Goal: Task Accomplishment & Management: Manage account settings

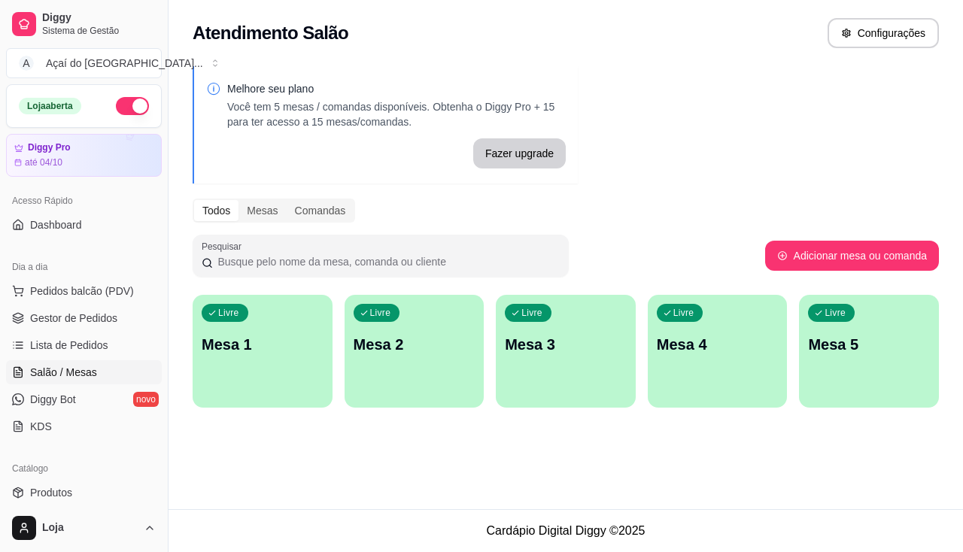
click at [301, 357] on div "Livre Mesa 1" at bounding box center [263, 342] width 140 height 95
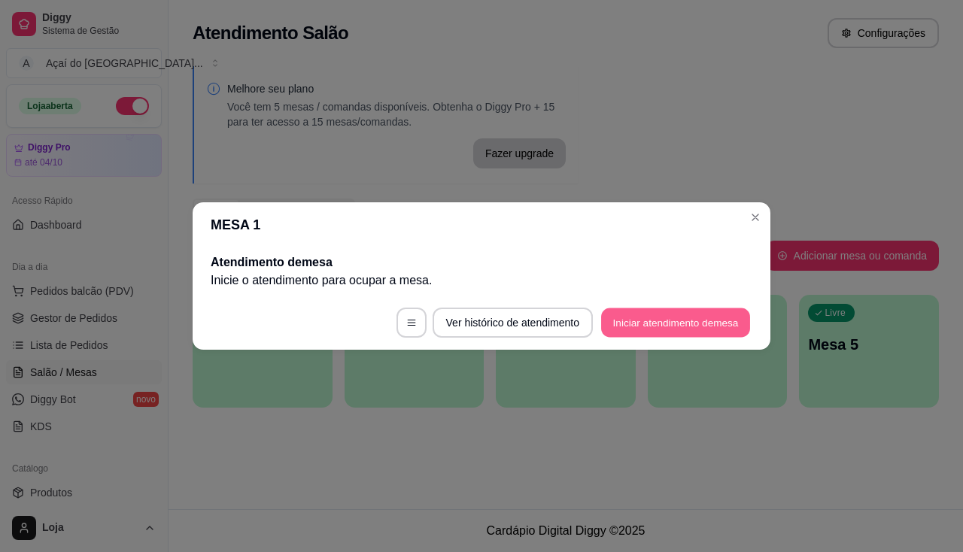
click at [676, 331] on button "Iniciar atendimento de mesa" at bounding box center [675, 323] width 149 height 29
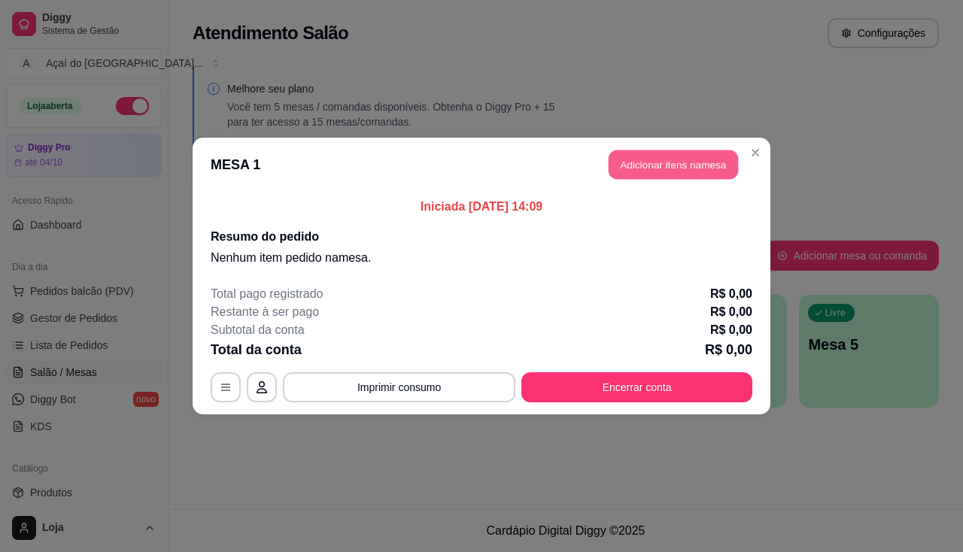
click at [686, 163] on button "Adicionar itens na mesa" at bounding box center [673, 165] width 129 height 29
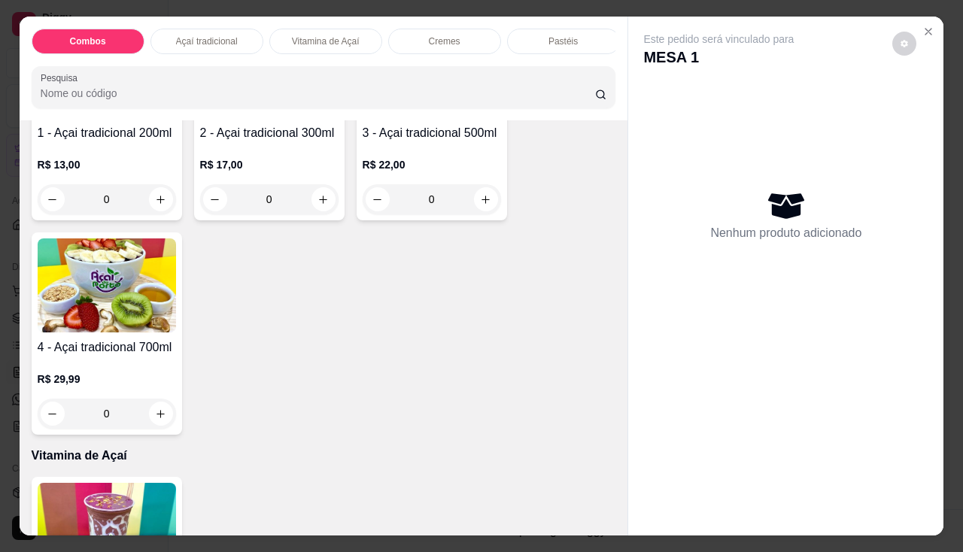
scroll to position [602, 0]
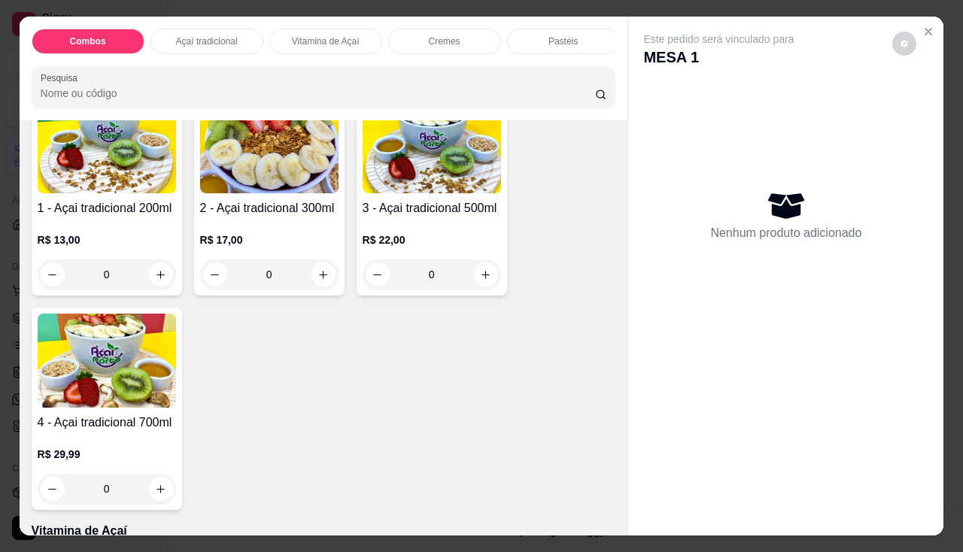
click at [161, 278] on div "0" at bounding box center [107, 275] width 138 height 30
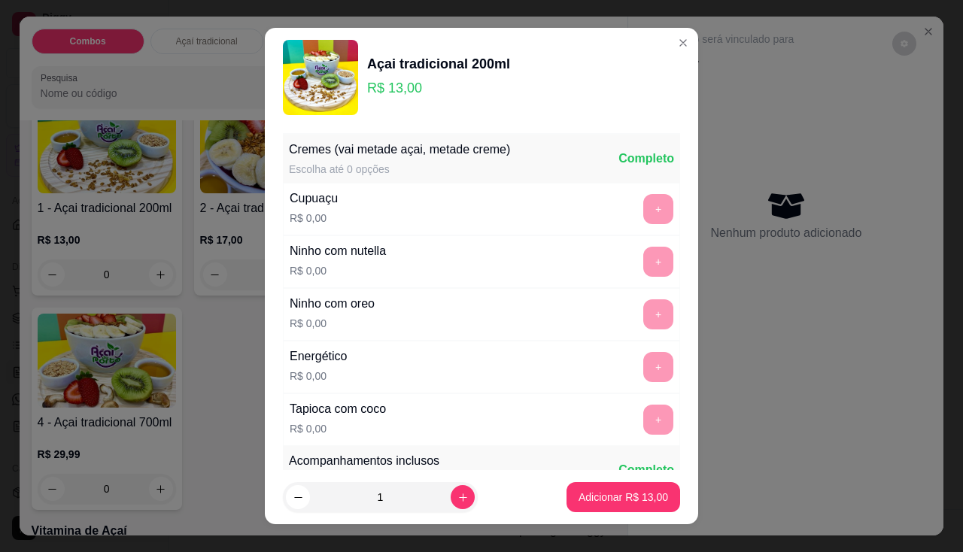
scroll to position [226, 0]
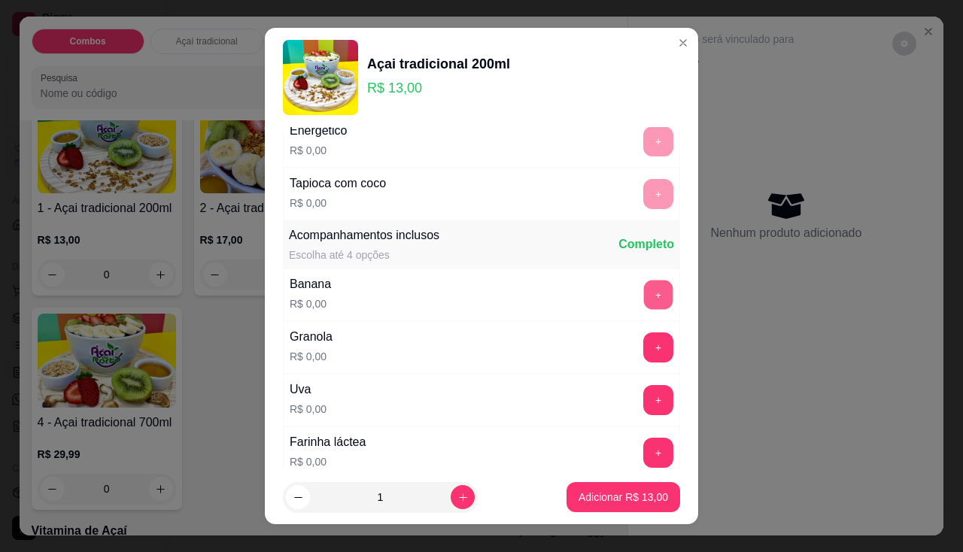
click at [644, 300] on button "+" at bounding box center [658, 294] width 29 height 29
click at [644, 346] on button "+" at bounding box center [658, 347] width 29 height 29
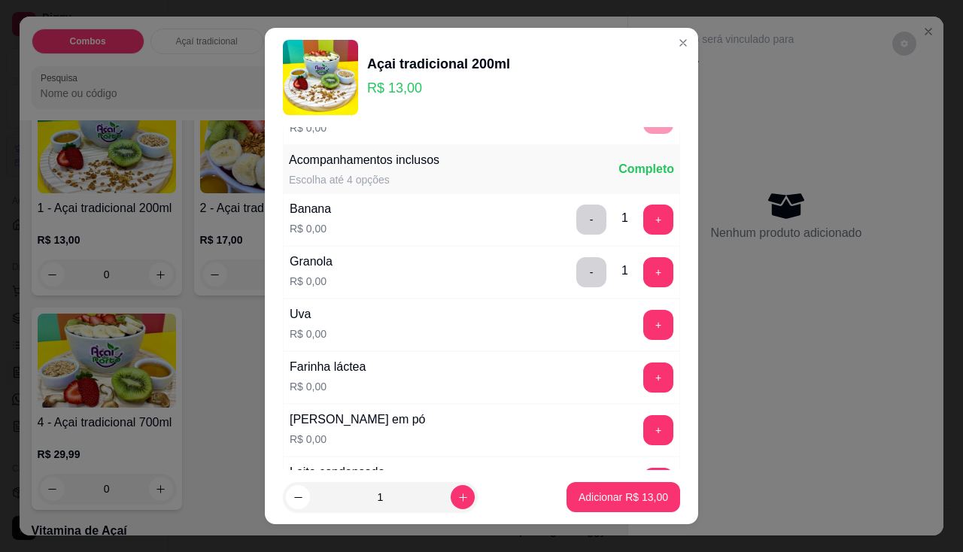
scroll to position [376, 0]
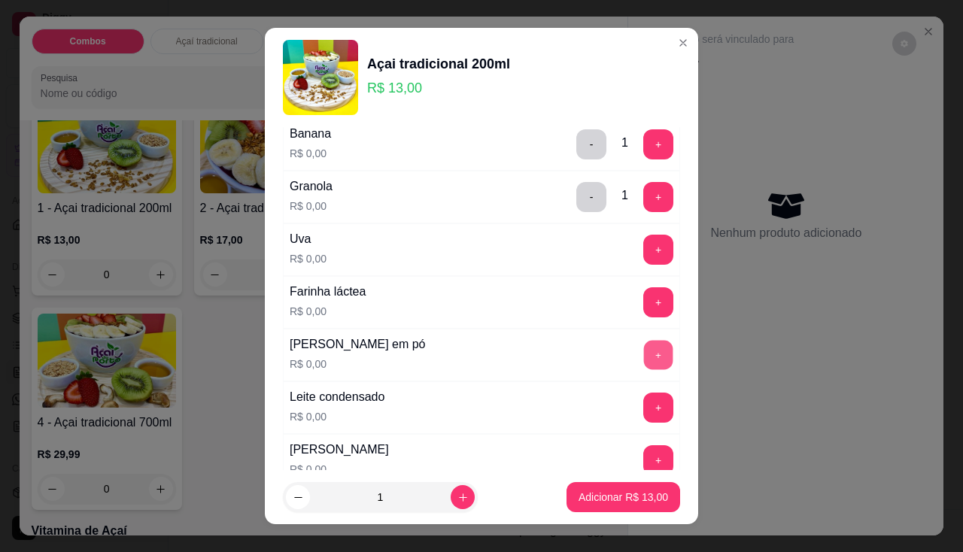
click at [644, 351] on button "+" at bounding box center [658, 354] width 29 height 29
click at [644, 310] on button "+" at bounding box center [659, 303] width 30 height 30
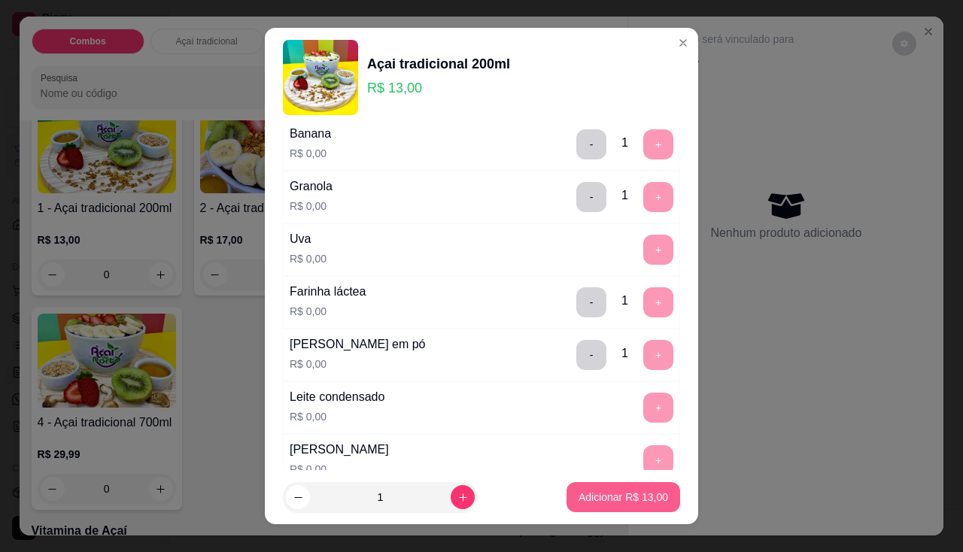
click at [589, 498] on p "Adicionar R$ 13,00" at bounding box center [624, 497] width 90 height 15
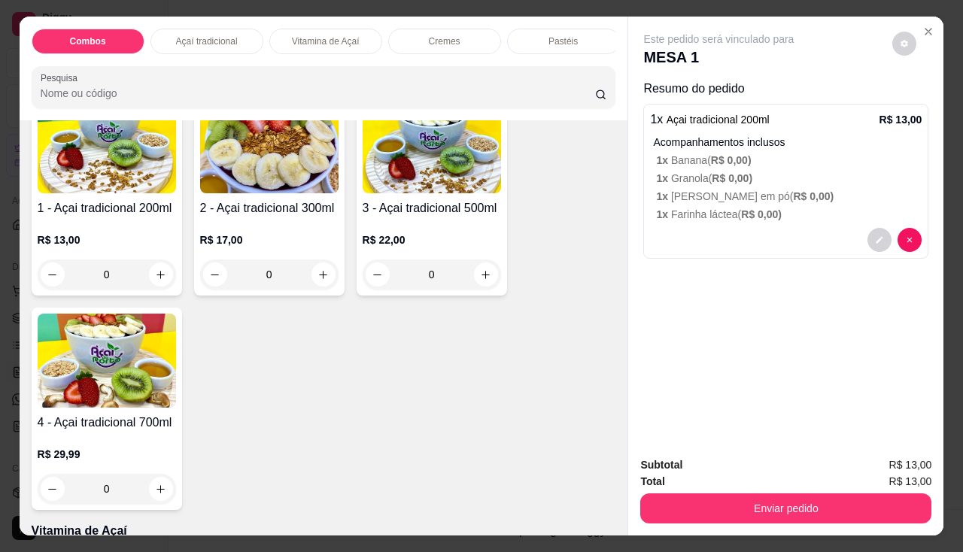
scroll to position [527, 0]
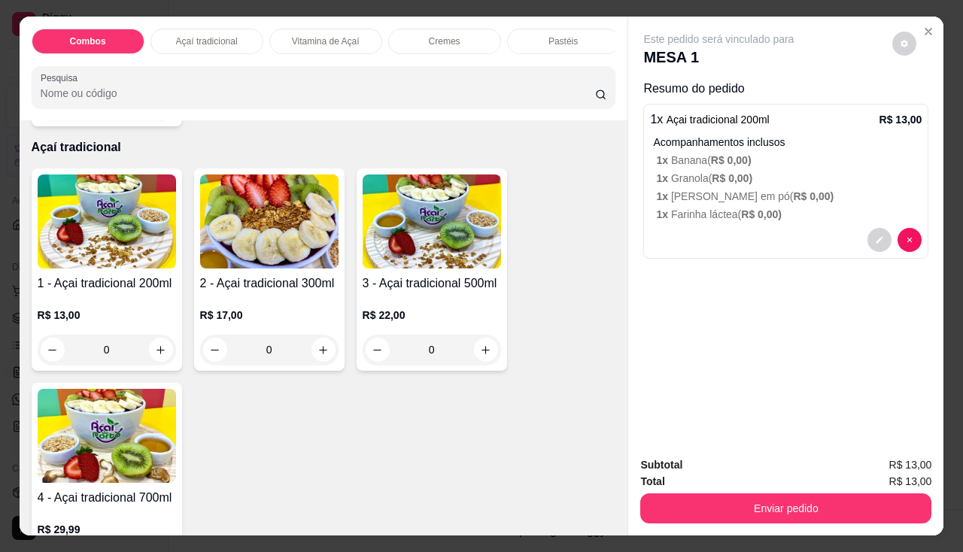
click at [317, 351] on div "0" at bounding box center [269, 350] width 138 height 30
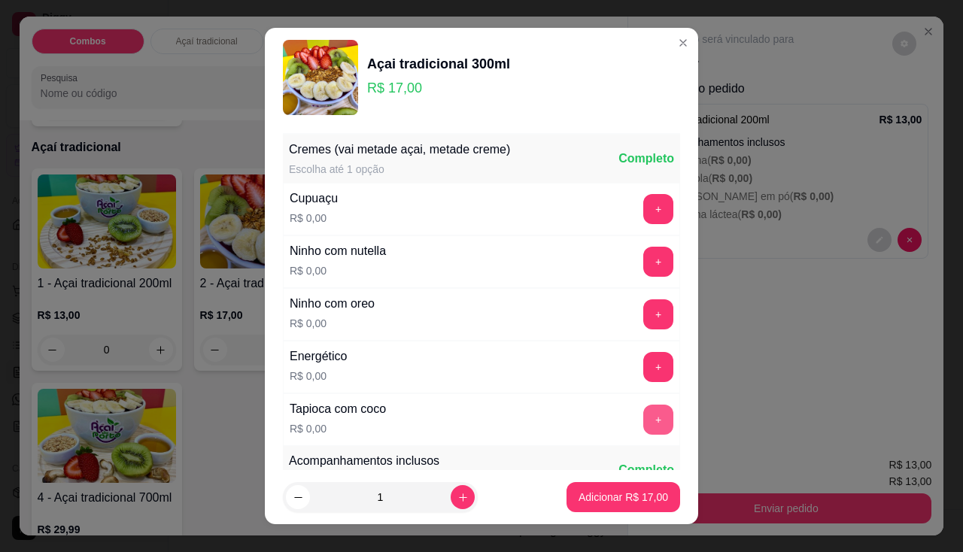
click at [644, 418] on button "+" at bounding box center [659, 420] width 30 height 30
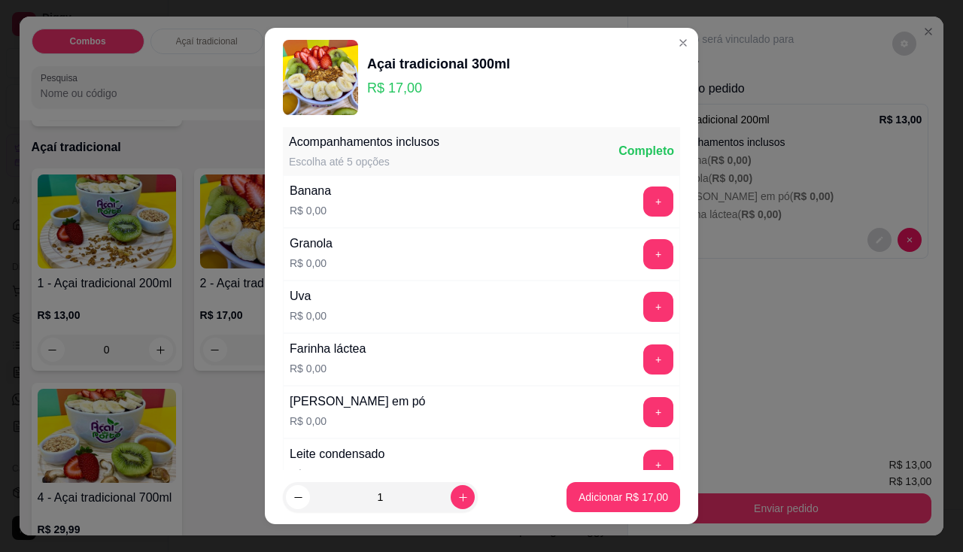
scroll to position [20, 0]
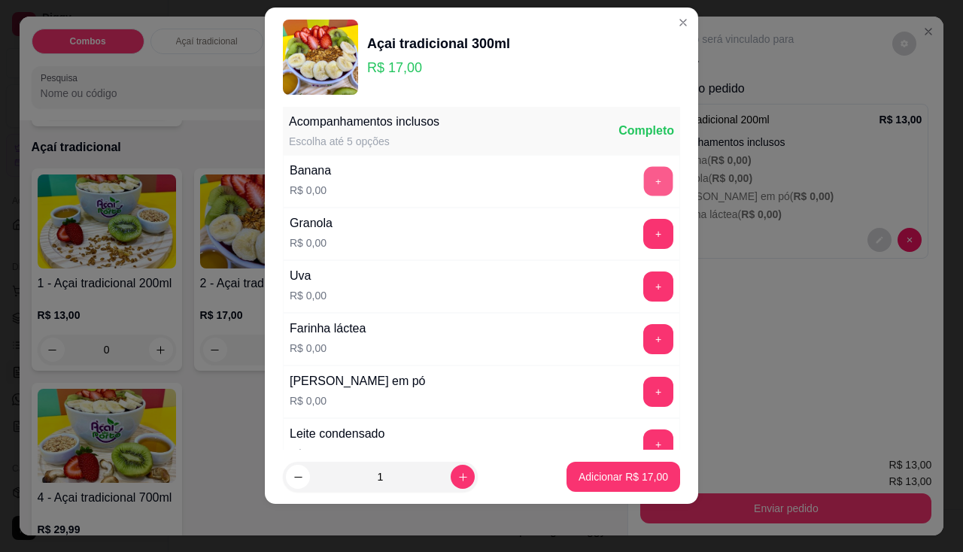
click at [644, 182] on button "+" at bounding box center [658, 180] width 29 height 29
click at [644, 230] on button "+" at bounding box center [659, 234] width 30 height 30
click at [644, 400] on button "+" at bounding box center [658, 391] width 29 height 29
click at [644, 438] on button "+" at bounding box center [659, 445] width 30 height 30
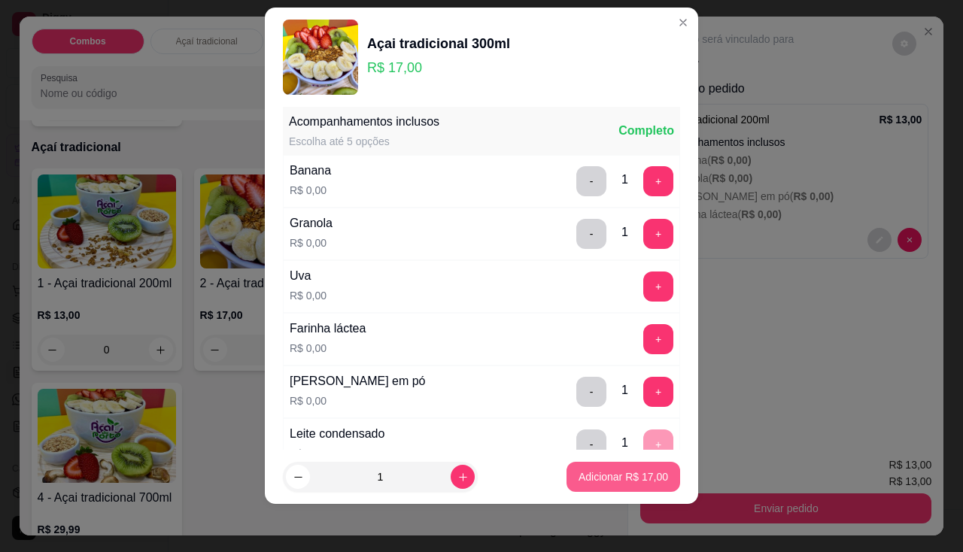
click at [628, 485] on button "Adicionar R$ 17,00" at bounding box center [624, 477] width 114 height 30
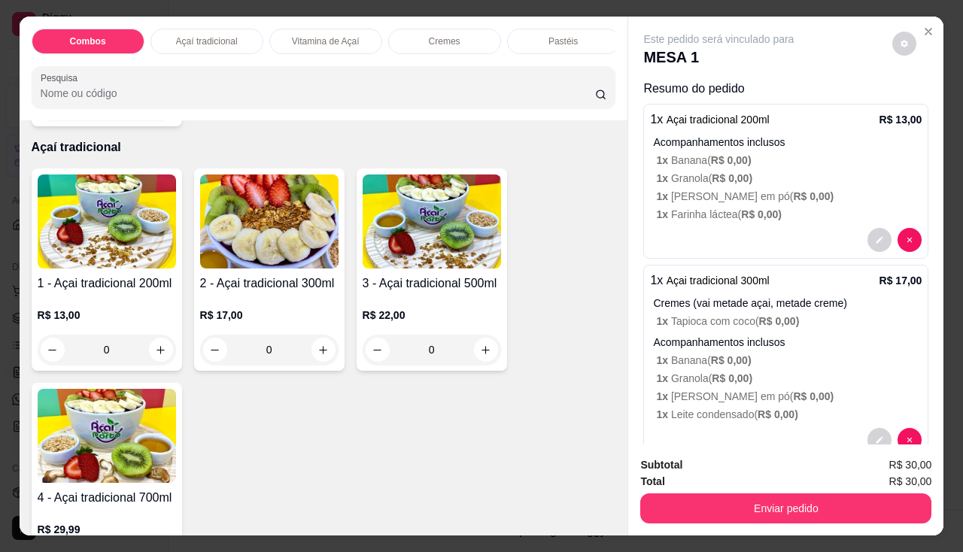
click at [168, 355] on div "0" at bounding box center [107, 350] width 138 height 30
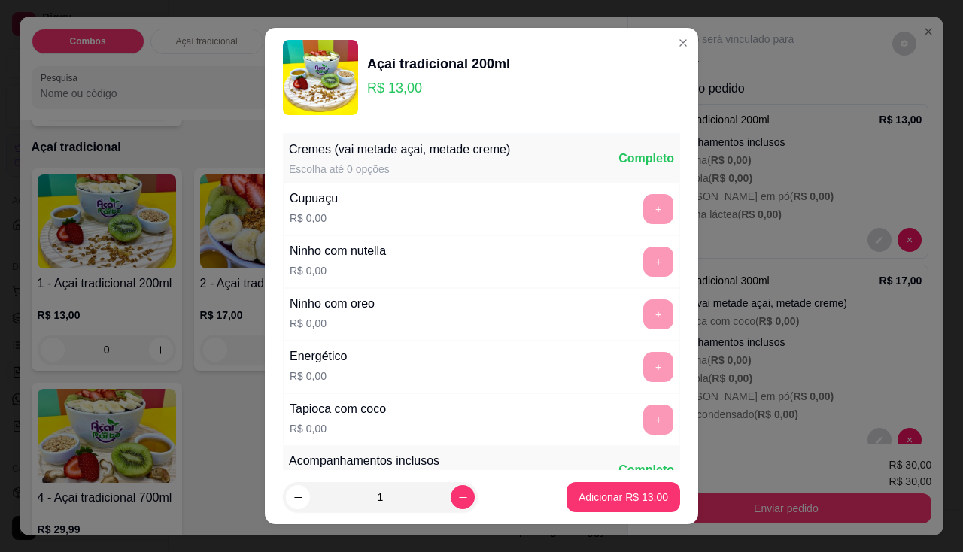
scroll to position [226, 0]
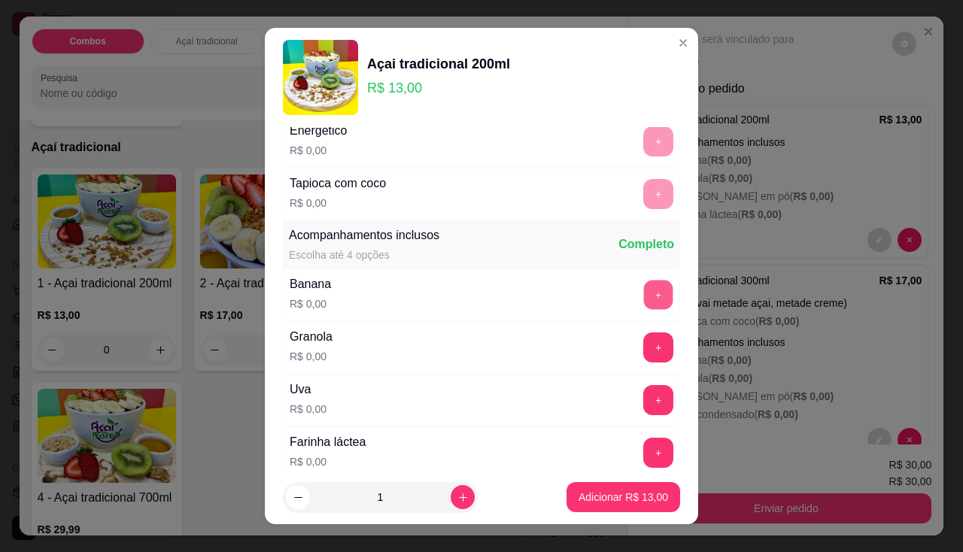
click at [644, 298] on button "+" at bounding box center [658, 294] width 29 height 29
click at [644, 358] on button "+" at bounding box center [659, 348] width 30 height 30
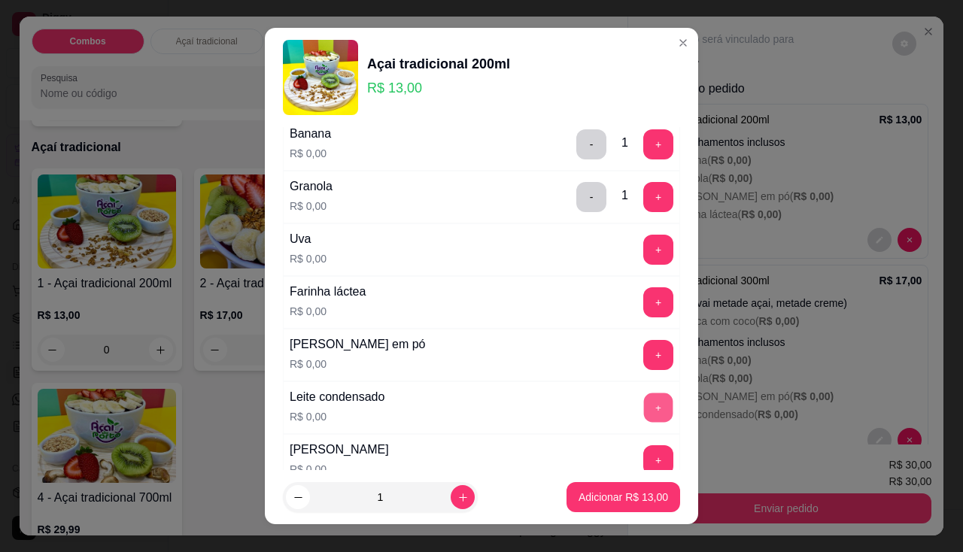
click at [644, 409] on button "+" at bounding box center [658, 407] width 29 height 29
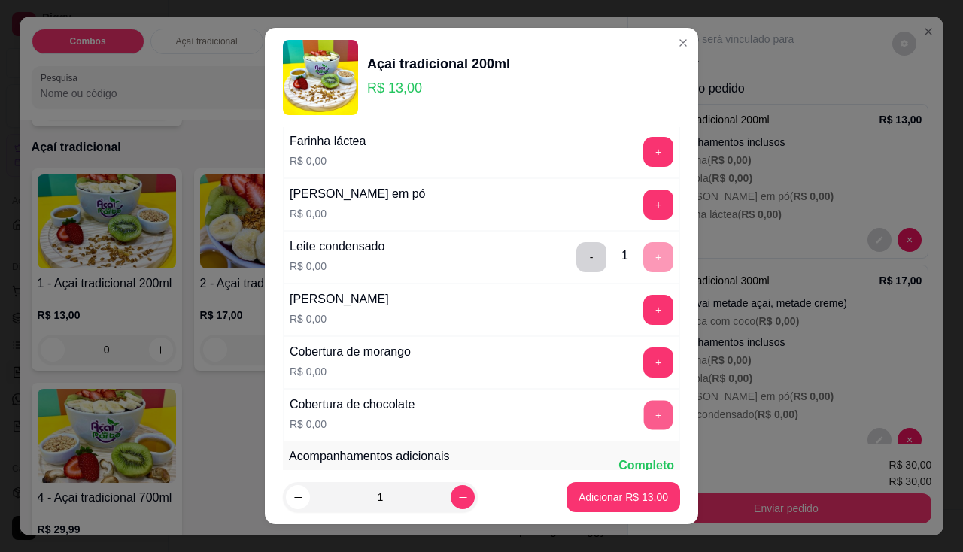
click at [644, 420] on button "+" at bounding box center [658, 414] width 29 height 29
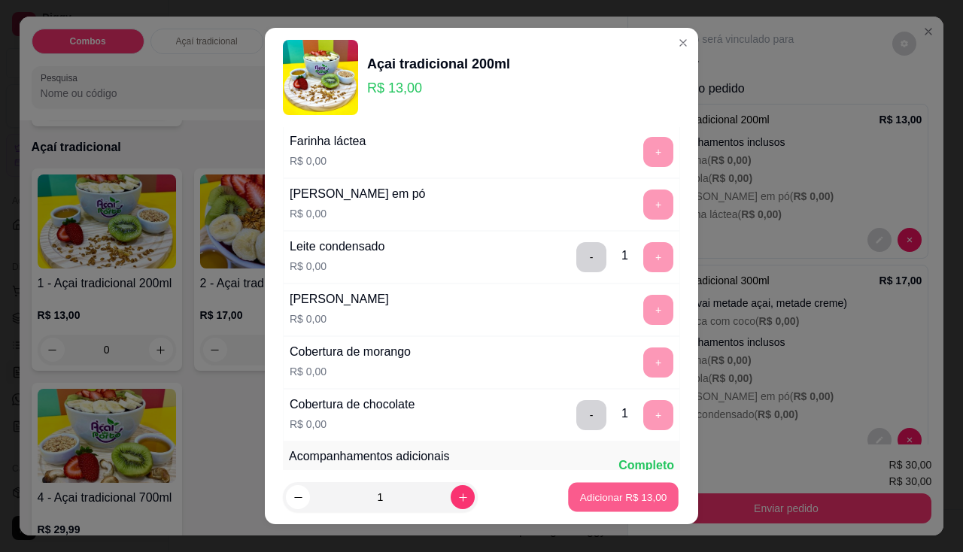
click at [622, 494] on p "Adicionar R$ 13,00" at bounding box center [623, 498] width 87 height 14
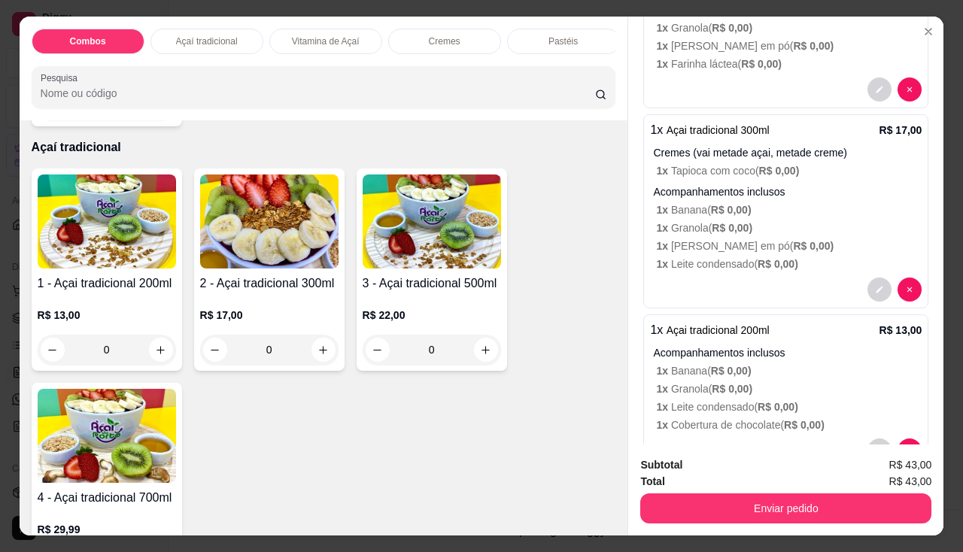
scroll to position [196, 0]
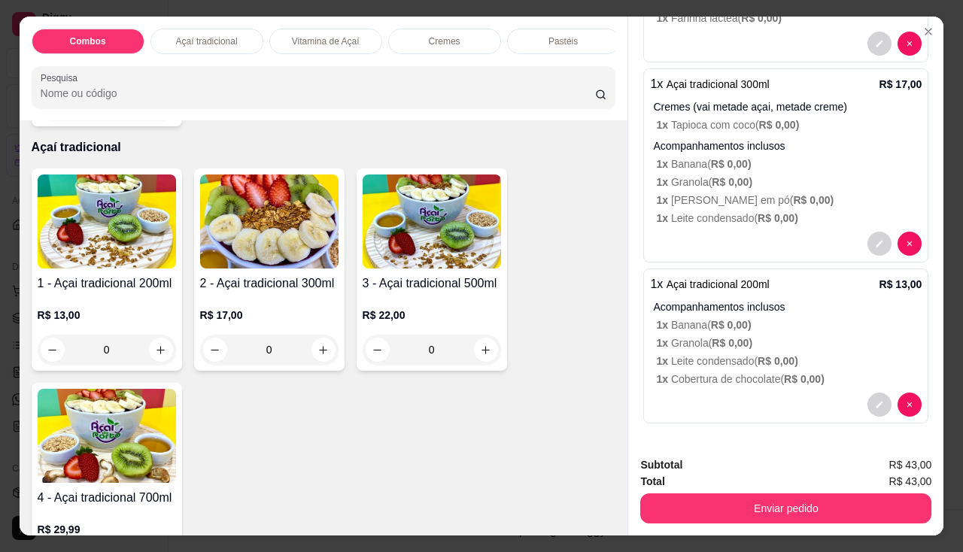
click at [764, 498] on button "Enviar pedido" at bounding box center [786, 509] width 291 height 30
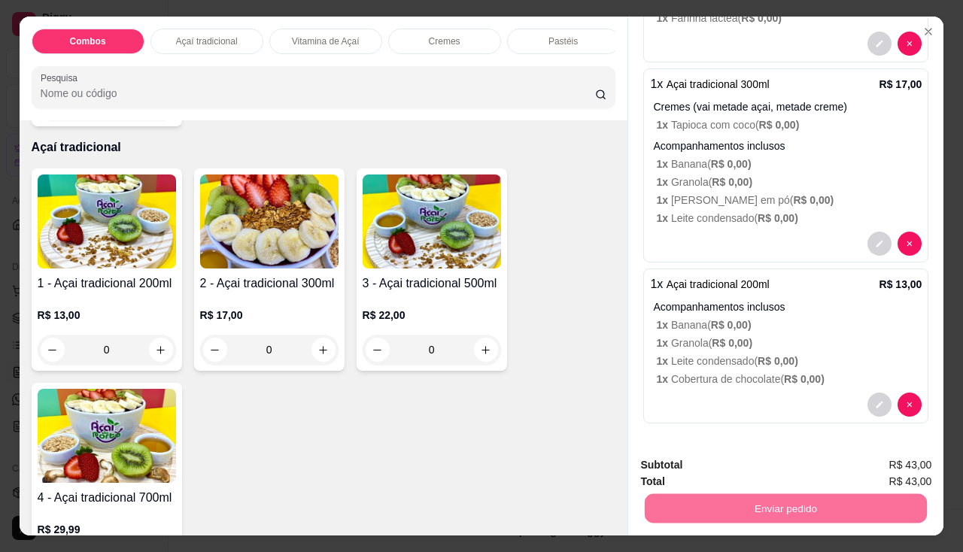
click at [885, 455] on button "Enviar pedido" at bounding box center [893, 466] width 83 height 28
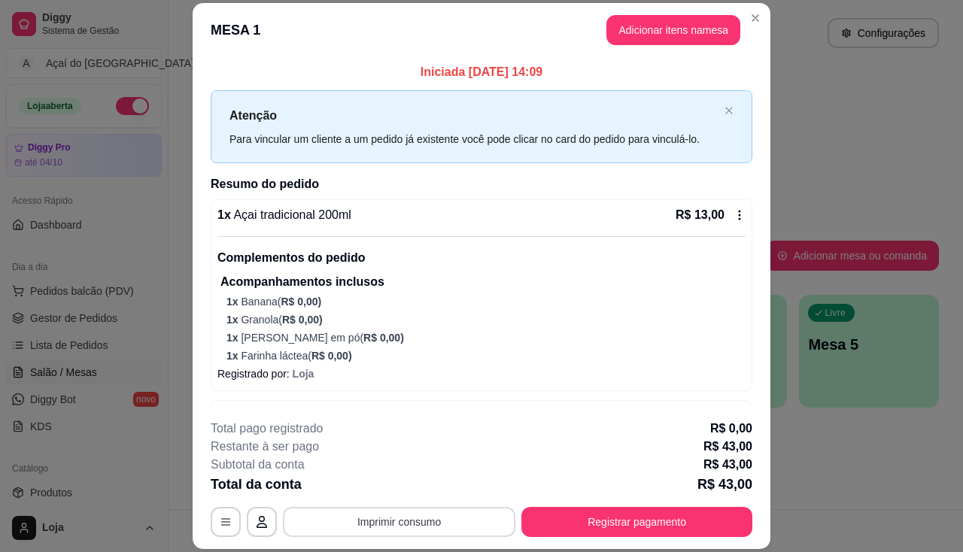
click at [375, 531] on button "Imprimir consumo" at bounding box center [399, 522] width 233 height 30
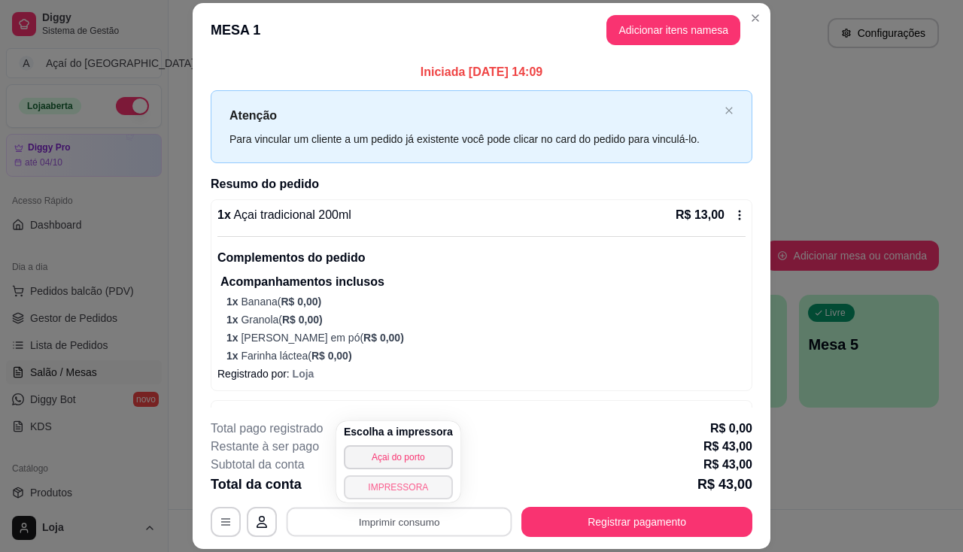
click at [391, 489] on button "IMPRESSORA" at bounding box center [398, 488] width 109 height 24
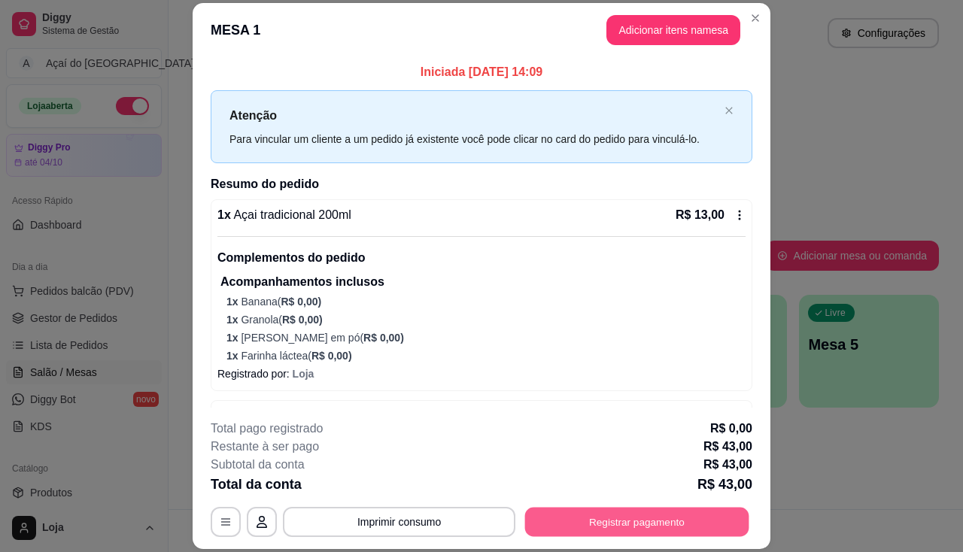
click at [589, 508] on button "Registrar pagamento" at bounding box center [637, 522] width 224 height 29
click at [557, 532] on button "Registrar pagamento" at bounding box center [637, 522] width 231 height 30
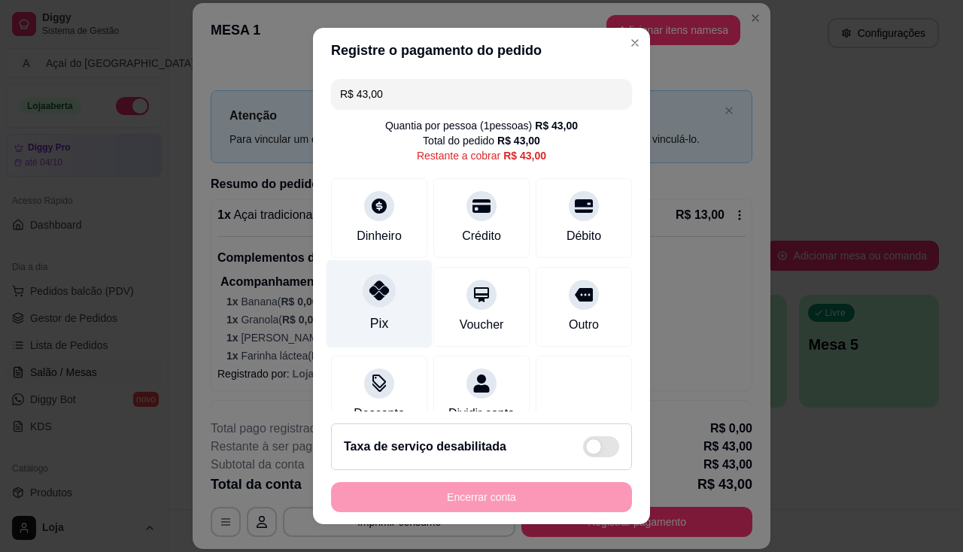
click at [382, 287] on div at bounding box center [379, 290] width 33 height 33
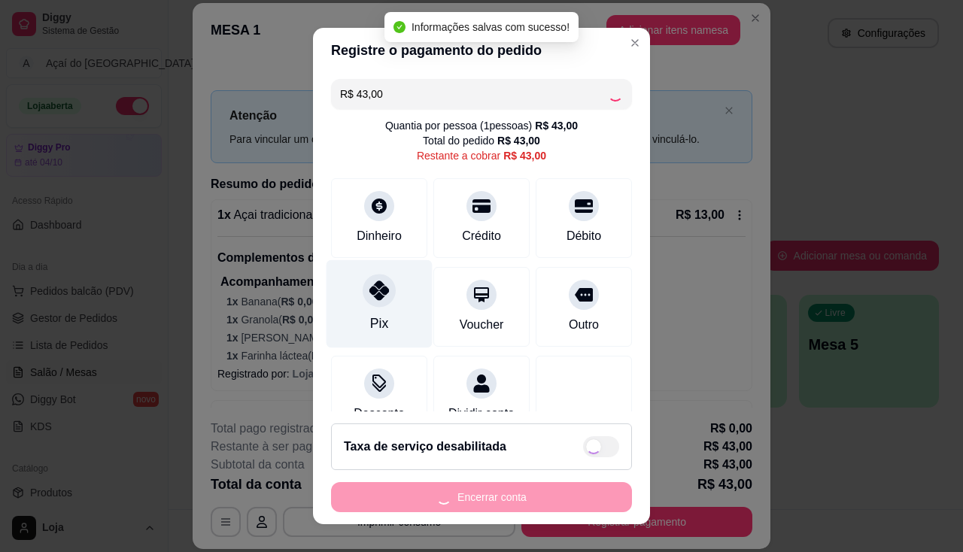
type input "R$ 0,00"
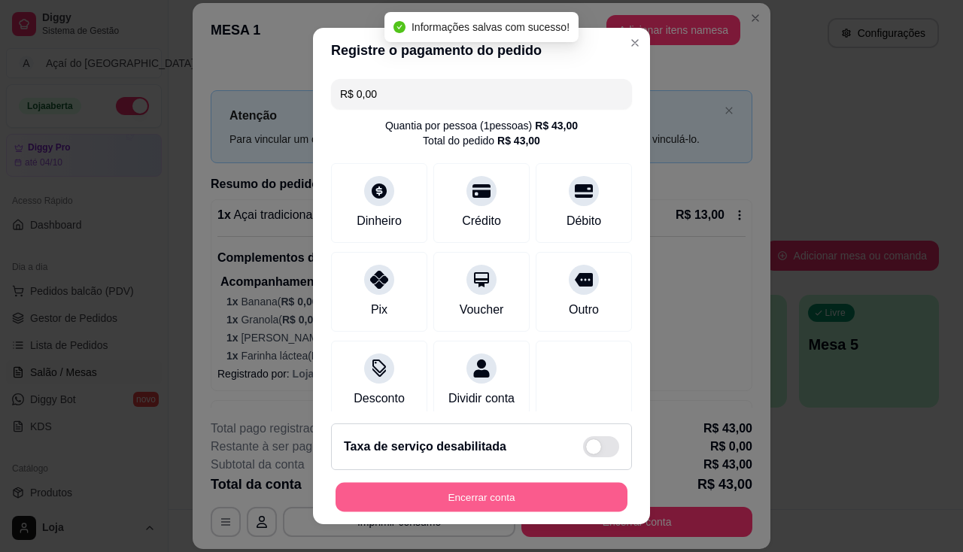
click at [470, 495] on button "Encerrar conta" at bounding box center [482, 497] width 292 height 29
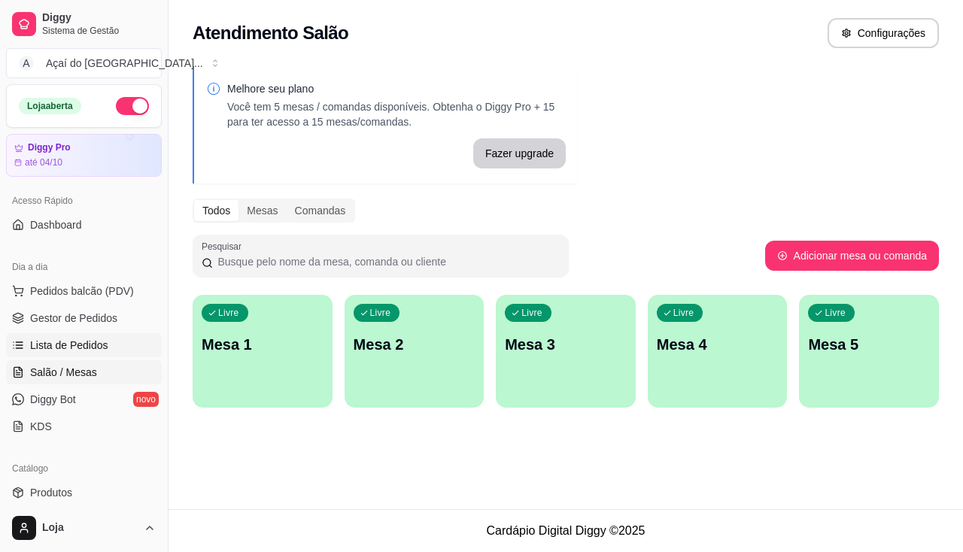
click at [88, 352] on span "Lista de Pedidos" at bounding box center [69, 345] width 78 height 15
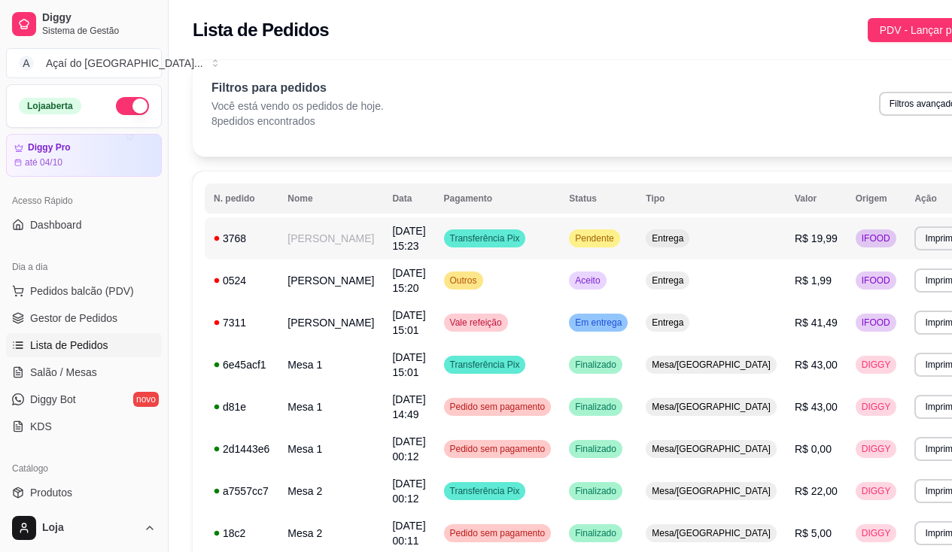
click at [392, 252] on span "[DATE] 15:23" at bounding box center [408, 238] width 33 height 27
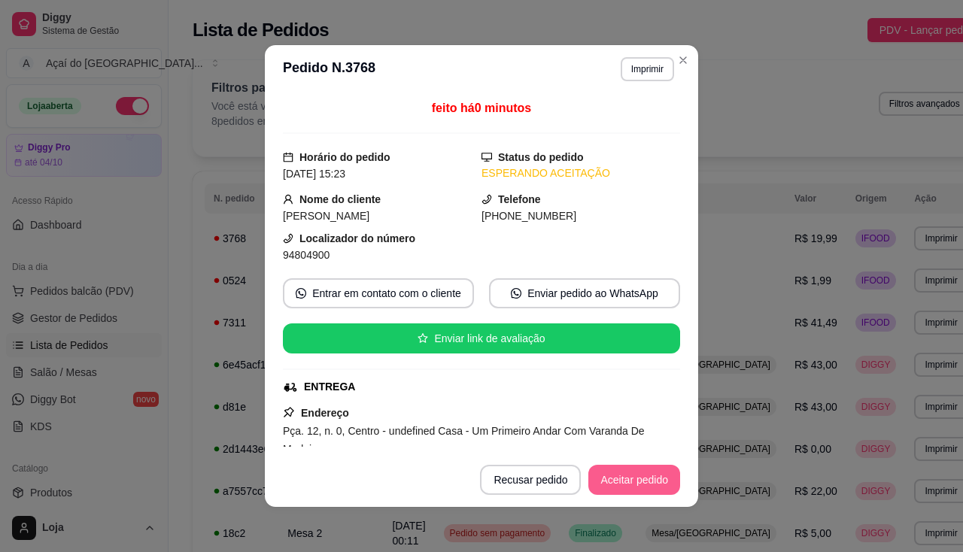
click at [641, 481] on button "Aceitar pedido" at bounding box center [635, 480] width 92 height 30
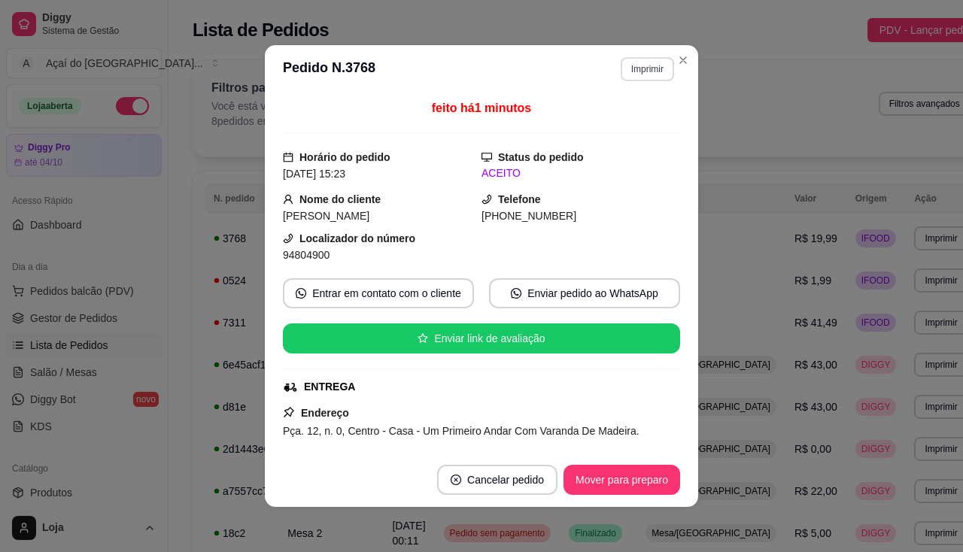
click at [634, 70] on button "Imprimir" at bounding box center [647, 69] width 53 height 24
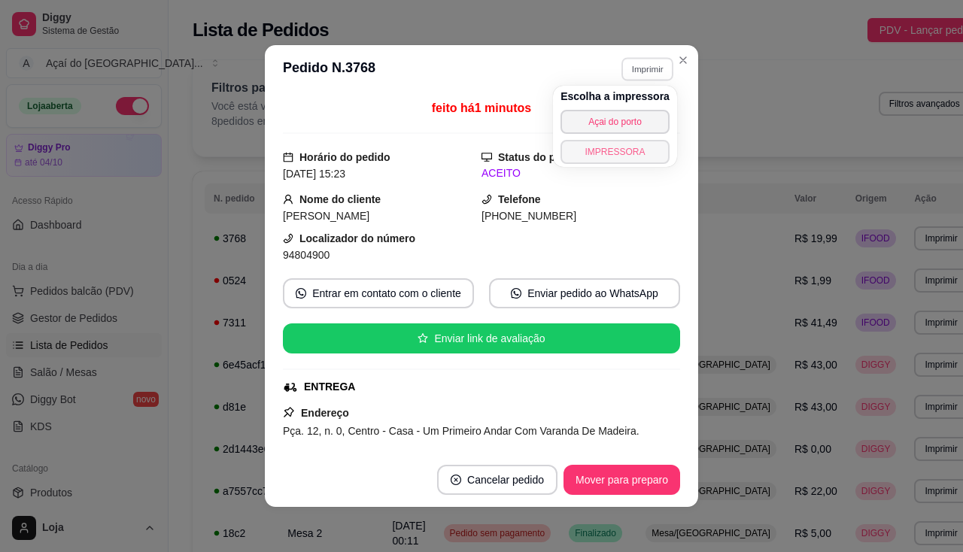
click at [634, 153] on button "IMPRESSORA" at bounding box center [615, 152] width 109 height 24
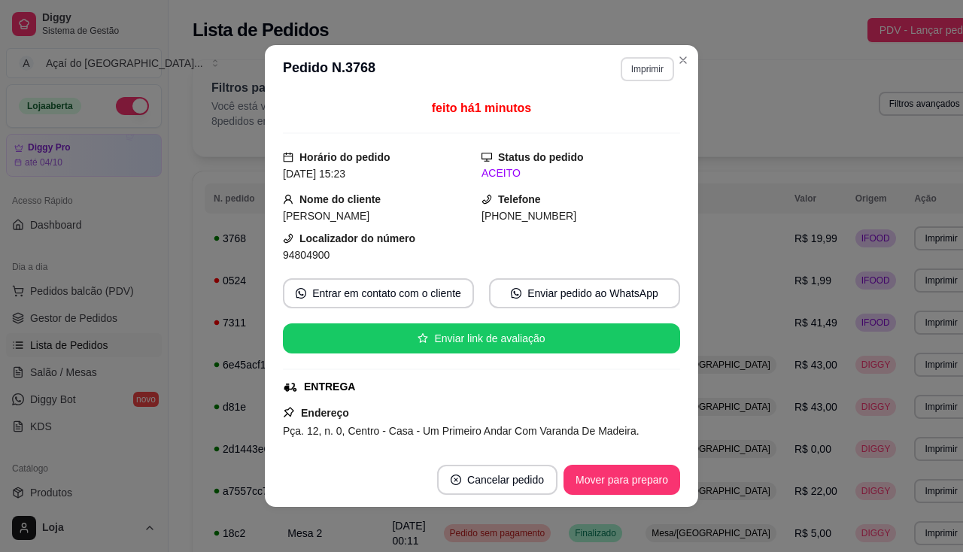
click at [642, 78] on button "Imprimir" at bounding box center [647, 69] width 53 height 24
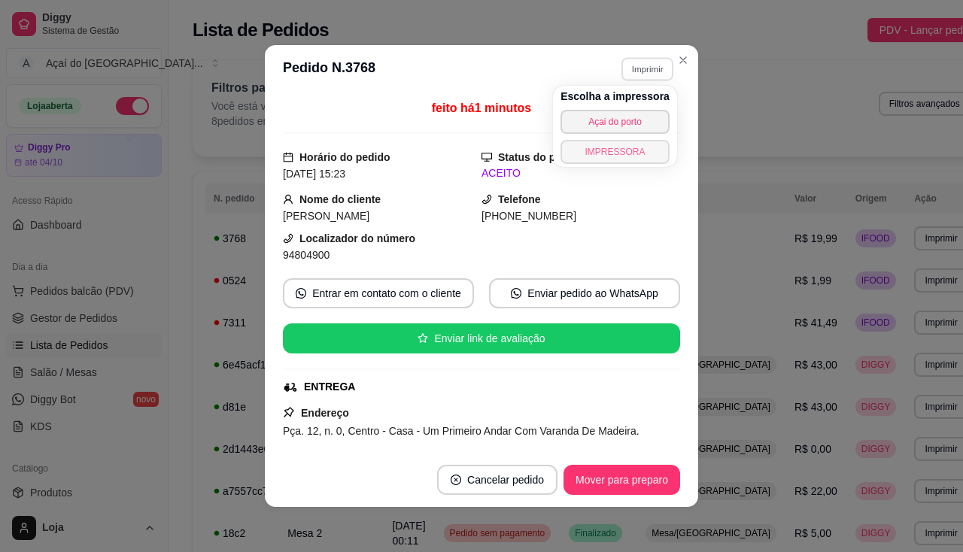
click at [646, 151] on button "IMPRESSORA" at bounding box center [615, 152] width 109 height 24
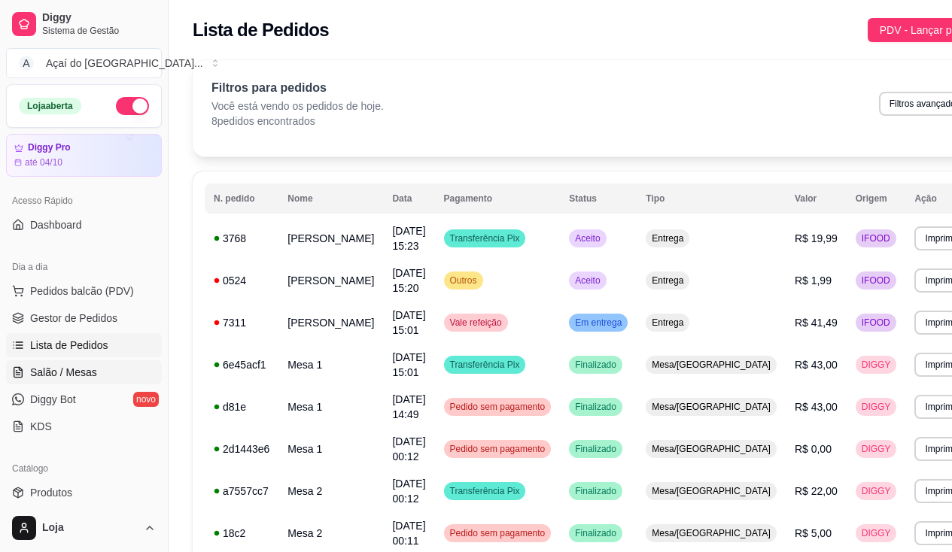
click at [87, 364] on link "Salão / Mesas" at bounding box center [84, 373] width 156 height 24
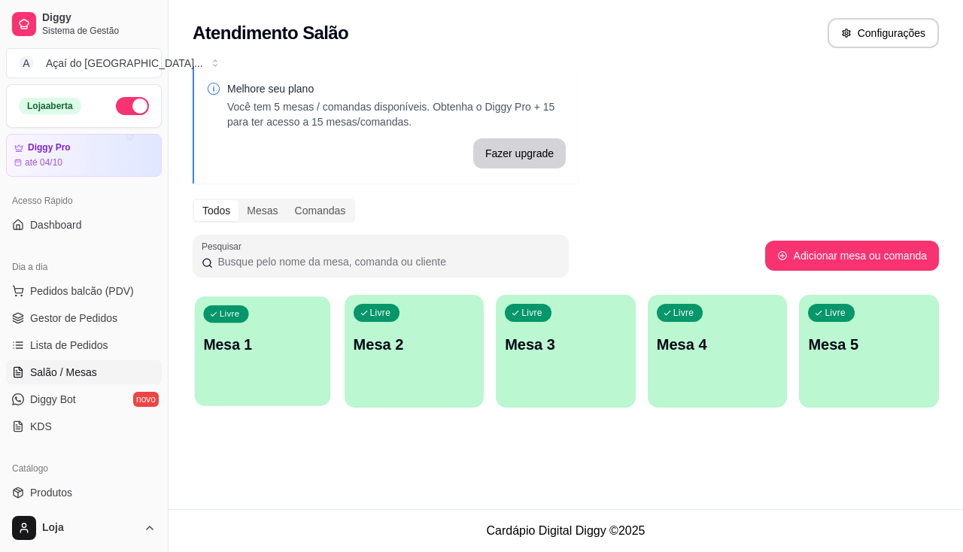
click at [251, 349] on p "Mesa 1" at bounding box center [262, 345] width 118 height 20
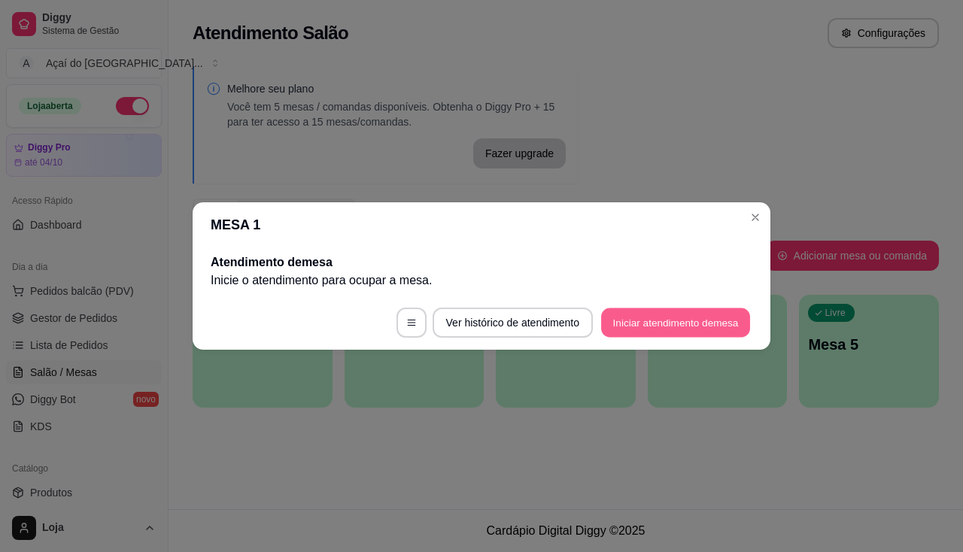
click at [641, 309] on button "Iniciar atendimento de mesa" at bounding box center [675, 323] width 149 height 29
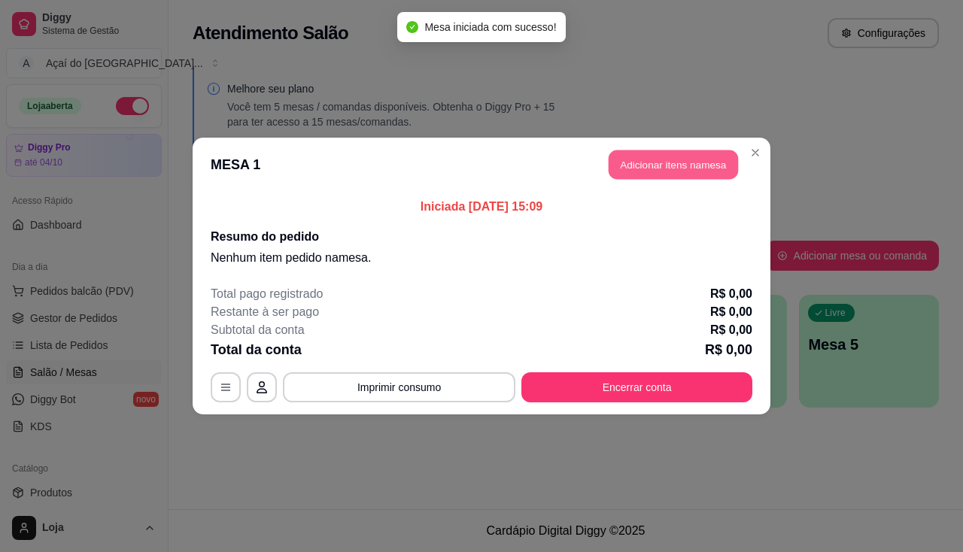
click at [664, 170] on button "Adicionar itens na mesa" at bounding box center [673, 165] width 129 height 29
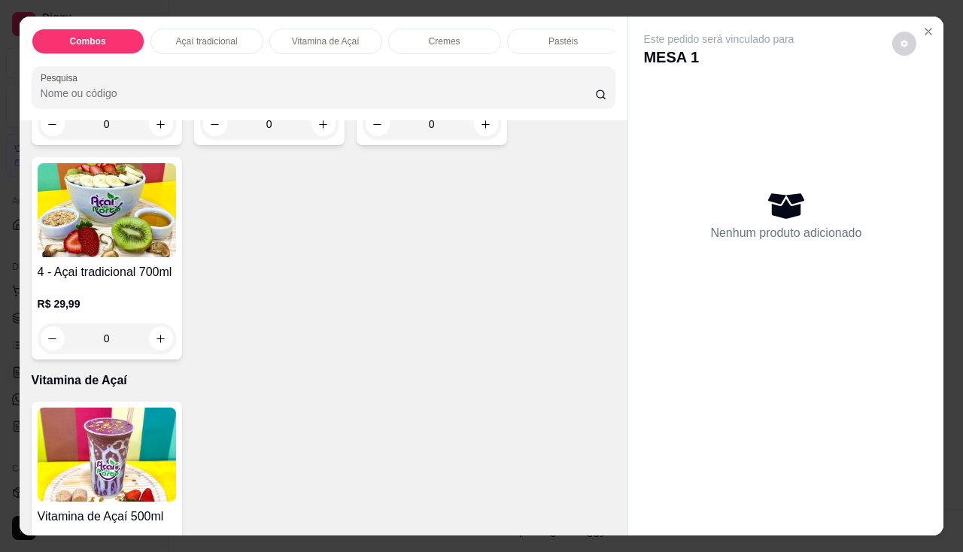
scroll to position [602, 0]
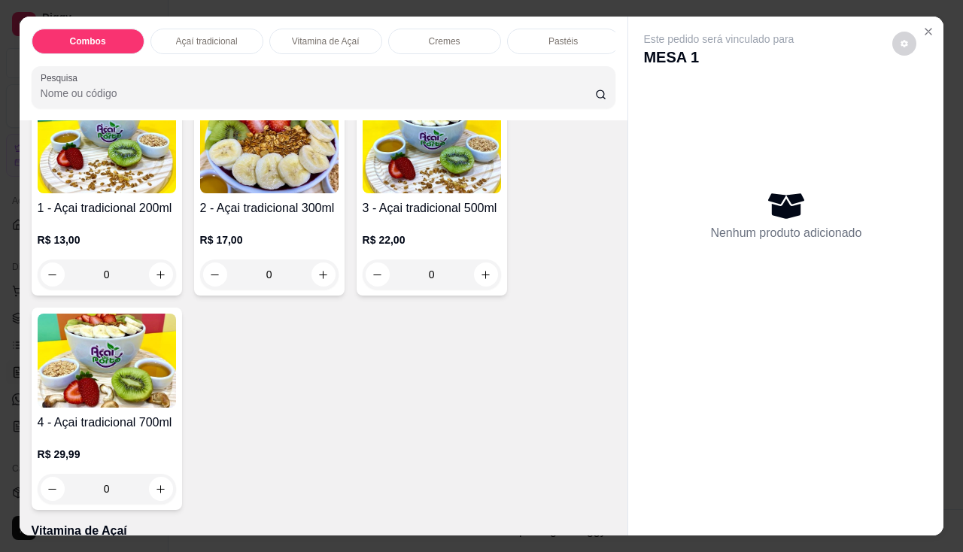
click at [102, 229] on div "R$ 13,00 0" at bounding box center [107, 254] width 138 height 72
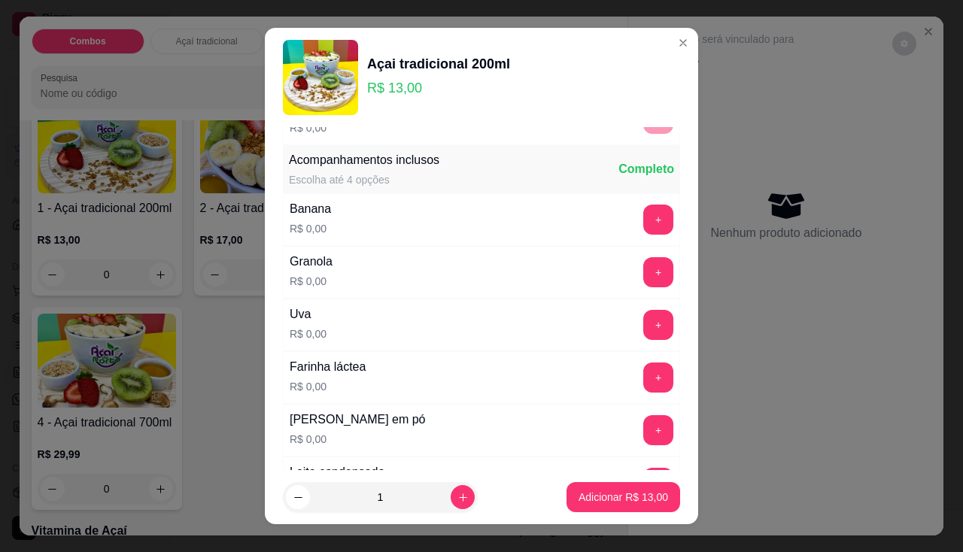
scroll to position [527, 0]
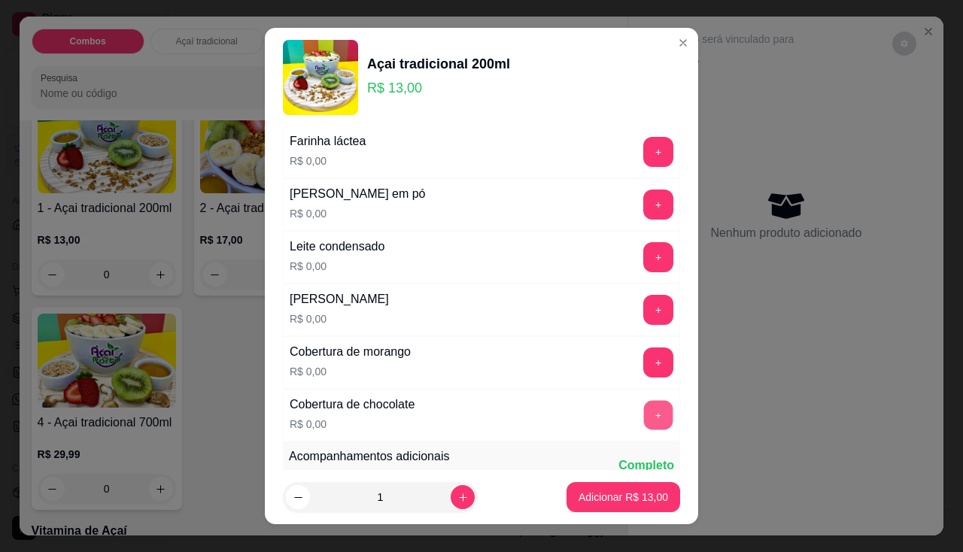
click at [644, 406] on button "+" at bounding box center [658, 414] width 29 height 29
click at [644, 269] on button "+" at bounding box center [659, 257] width 30 height 30
click at [644, 202] on button "+" at bounding box center [659, 205] width 30 height 30
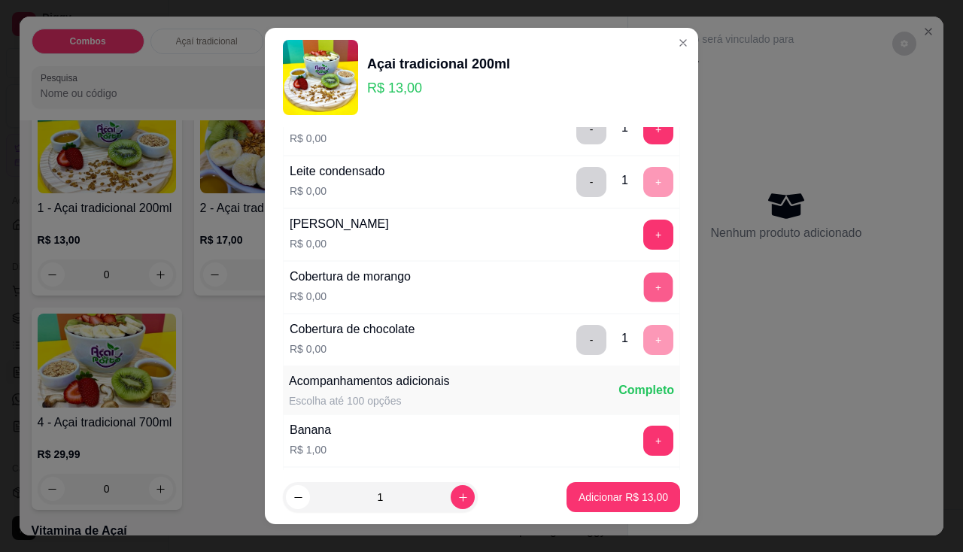
click at [644, 297] on button "+" at bounding box center [658, 286] width 29 height 29
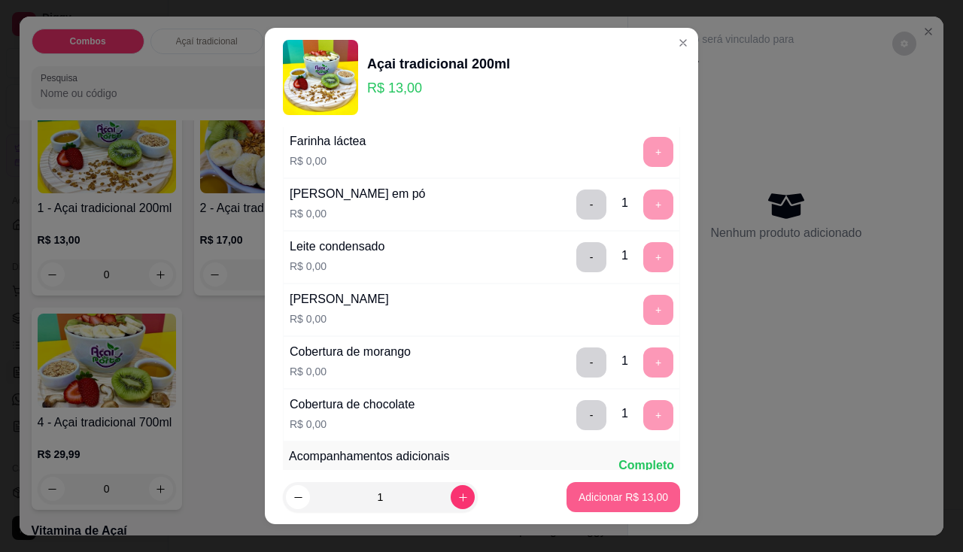
click at [628, 491] on p "Adicionar R$ 13,00" at bounding box center [624, 497] width 90 height 15
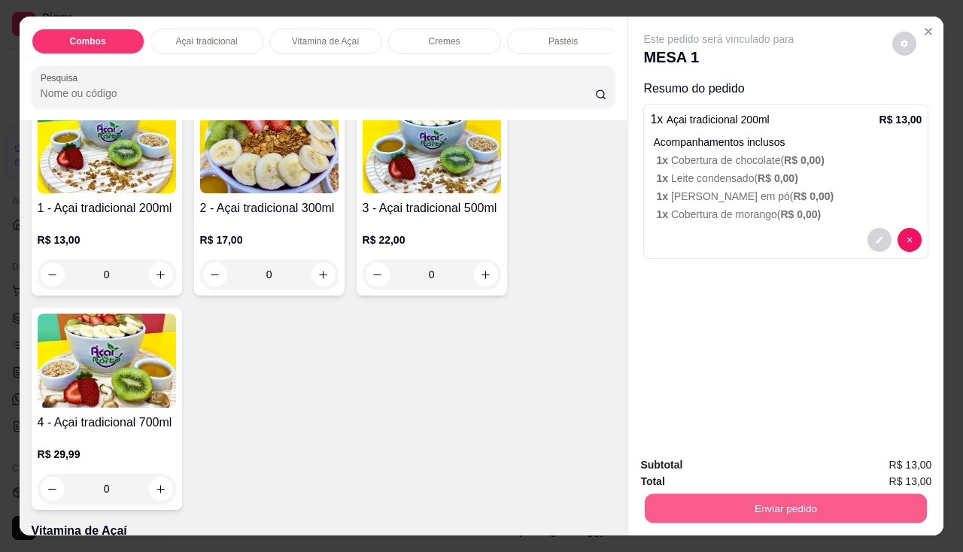
click at [669, 494] on button "Enviar pedido" at bounding box center [786, 508] width 282 height 29
click at [726, 494] on button "Enviar pedido" at bounding box center [786, 509] width 291 height 30
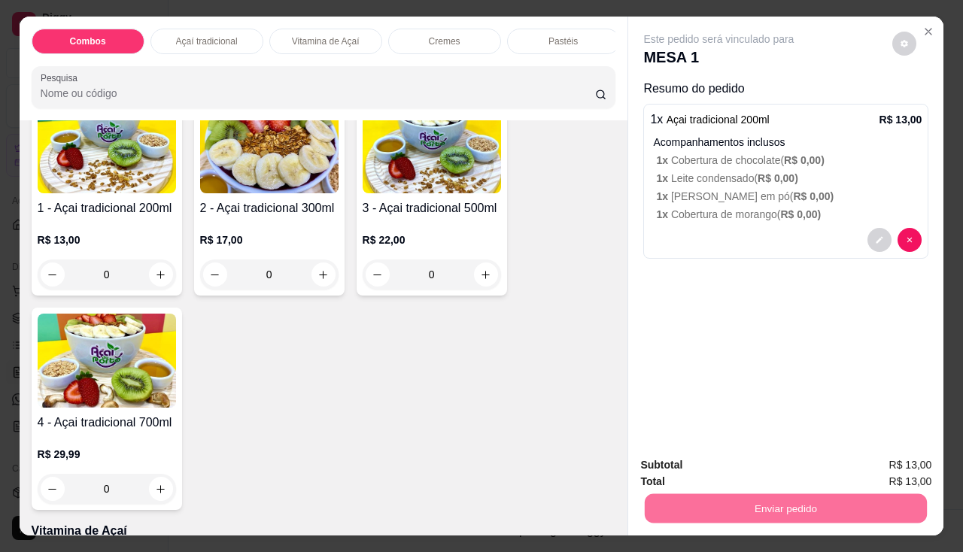
click at [871, 467] on button "Enviar pedido" at bounding box center [893, 466] width 85 height 29
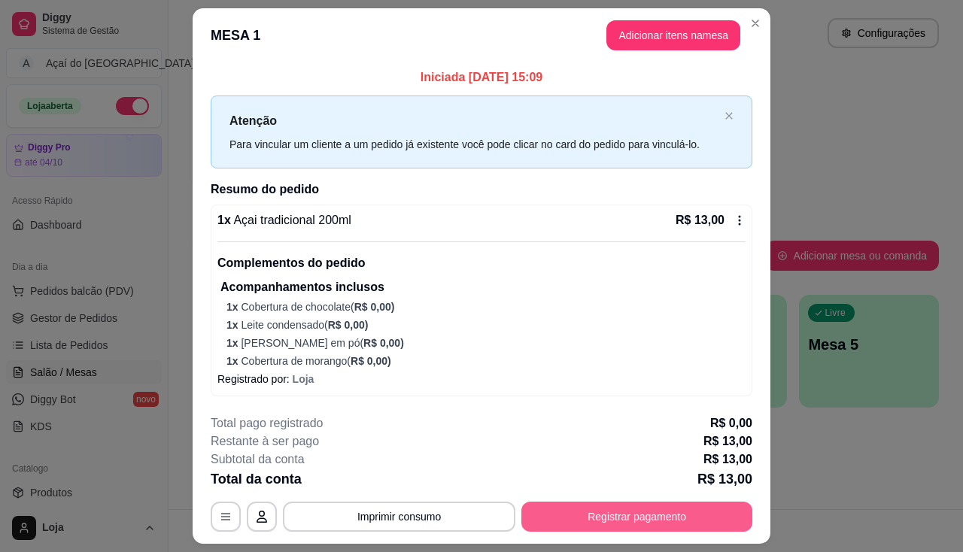
click at [683, 516] on button "Registrar pagamento" at bounding box center [637, 517] width 231 height 30
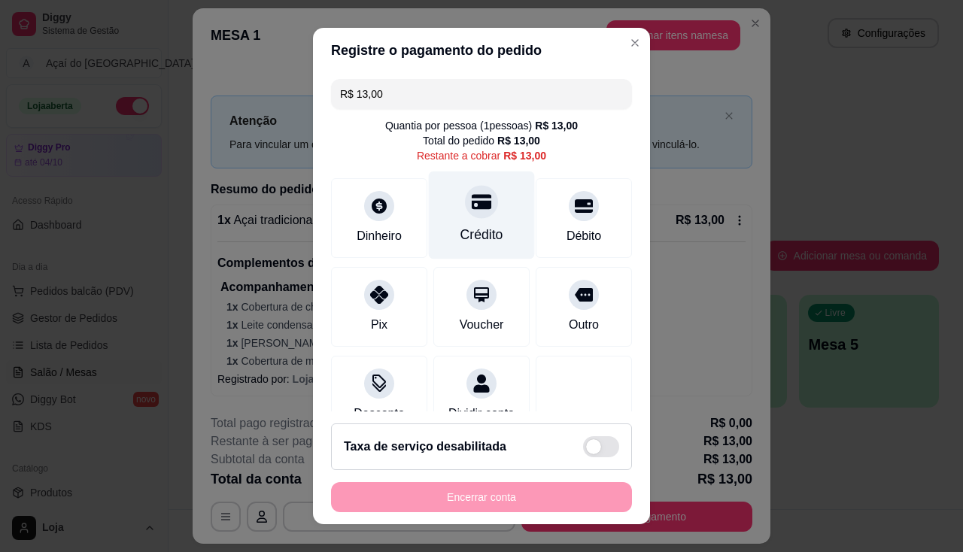
click at [486, 241] on div "Crédito" at bounding box center [482, 235] width 43 height 20
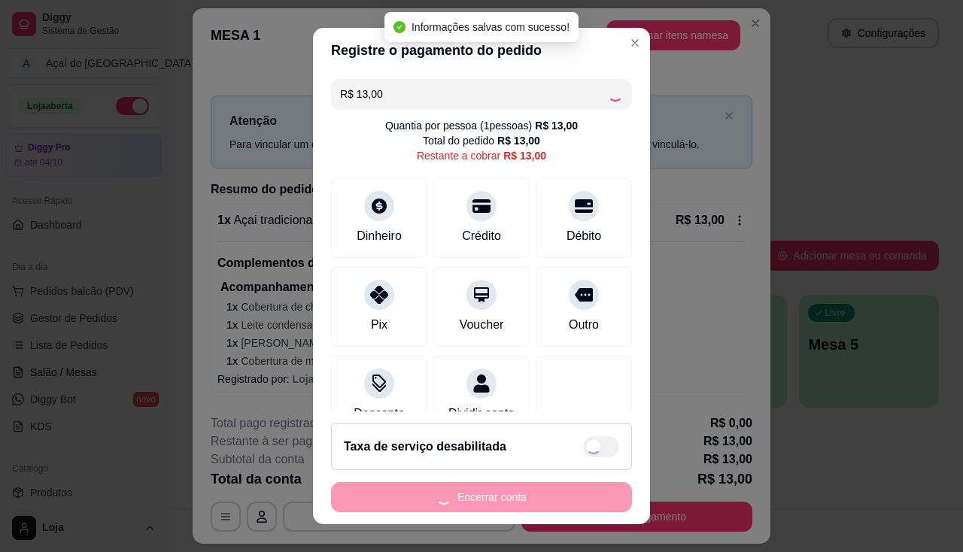
type input "R$ 0,00"
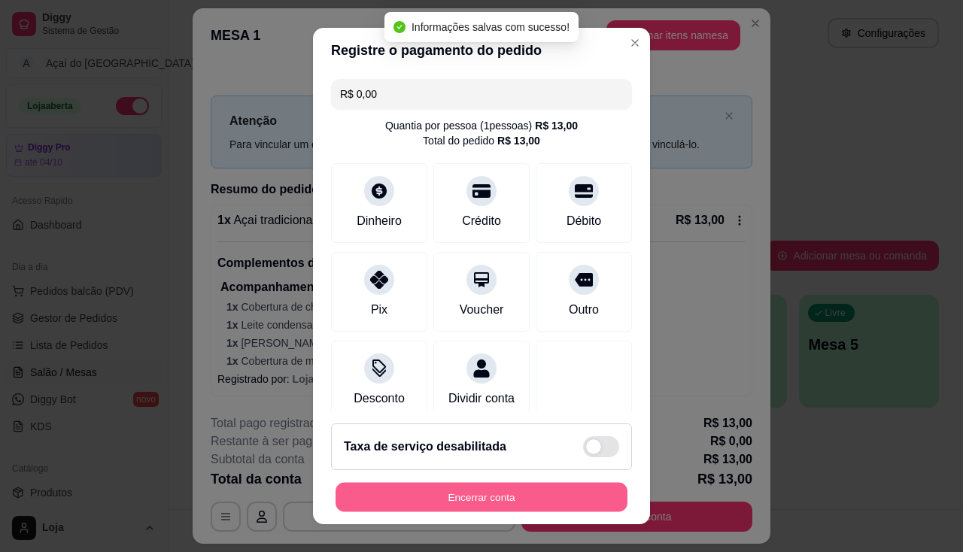
click at [512, 491] on button "Encerrar conta" at bounding box center [482, 497] width 292 height 29
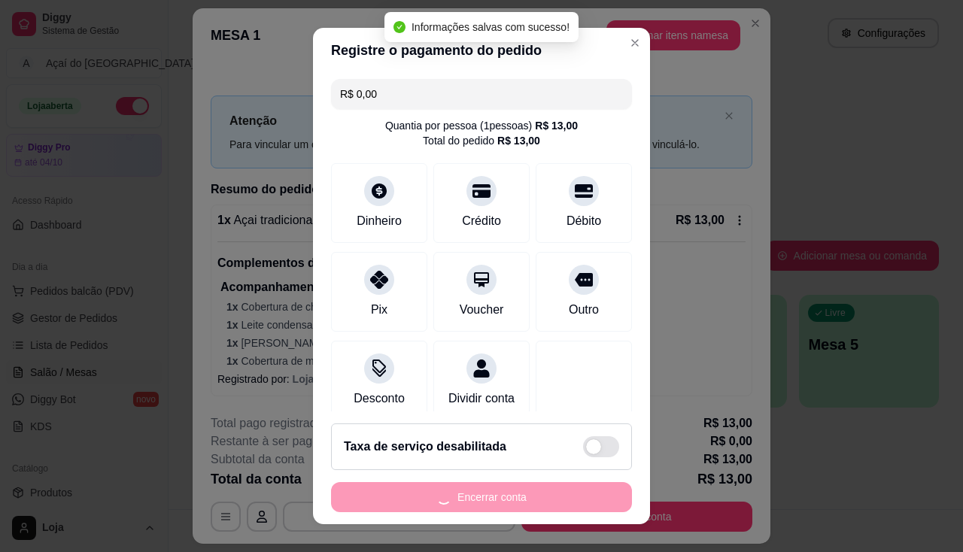
click at [512, 491] on div "Encerrar conta" at bounding box center [481, 497] width 301 height 30
